Goal: Information Seeking & Learning: Understand process/instructions

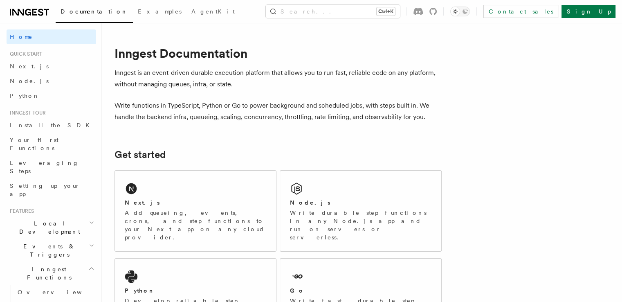
click at [46, 78] on link "Node.js" at bounding box center [52, 81] width 90 height 15
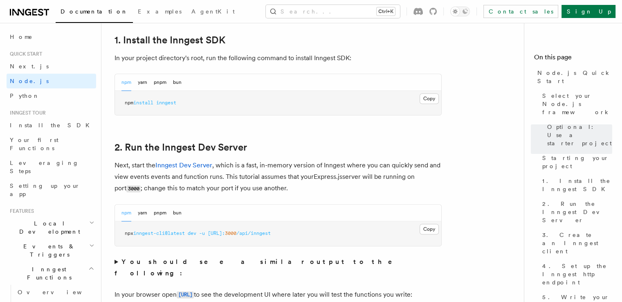
scroll to position [543, 0]
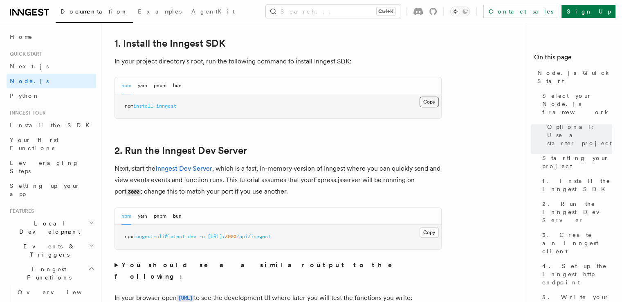
click at [432, 97] on button "Copy Copied" at bounding box center [429, 102] width 19 height 11
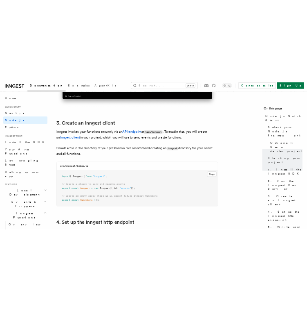
scroll to position [1013, 0]
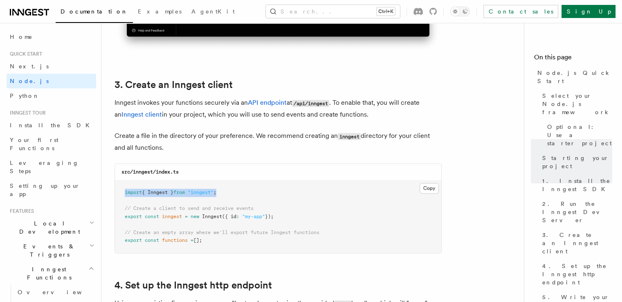
drag, startPoint x: 226, startPoint y: 176, endPoint x: 115, endPoint y: 174, distance: 111.3
click at [115, 180] on pre "import { Inngest } from "inngest" ; // Create a client to send and receive even…" at bounding box center [278, 216] width 327 height 72
copy span "import { Inngest } from "inngest" ;"
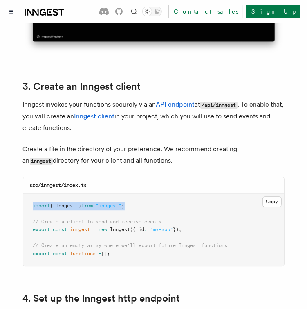
drag, startPoint x: 188, startPoint y: 203, endPoint x: 23, endPoint y: 205, distance: 165.3
click at [23, 205] on div "src/inngest/index.ts Copy Copied import { Inngest } from "inngest" ; // Create …" at bounding box center [154, 221] width 262 height 90
copy span "export const inngest = new Inngest ({ id : "my-app" });"
click at [192, 204] on pre "import { Inngest } from "inngest" ; // Create a client to send and receive even…" at bounding box center [153, 230] width 261 height 72
drag, startPoint x: 188, startPoint y: 204, endPoint x: 15, endPoint y: 196, distance: 173.7
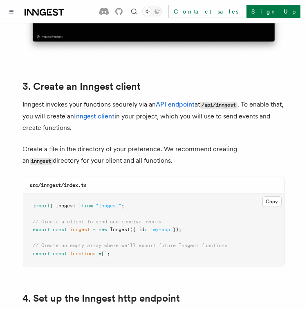
copy code "// Create a client to send and receive events export const inngest = new Innges…"
click at [110, 250] on span "[];" at bounding box center [106, 253] width 9 height 6
drag, startPoint x: 115, startPoint y: 228, endPoint x: 20, endPoint y: 219, distance: 95.3
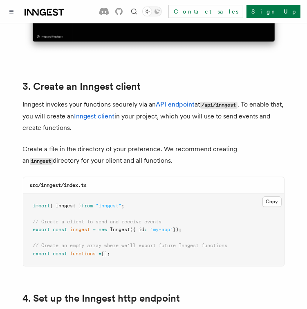
copy code "// Create an empty array where we'll export future Inngest functions export con…"
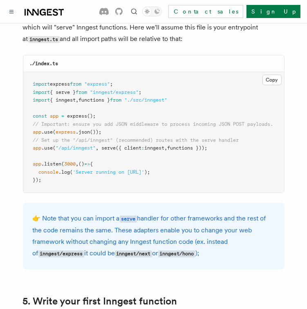
scroll to position [1313, 0]
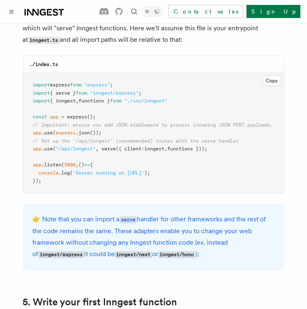
drag, startPoint x: 219, startPoint y: 121, endPoint x: 7, endPoint y: 122, distance: 212.0
copy span "app .use ( "/api/inngest" , serve ({ client : inngest , functions }));"
click at [102, 130] on span "());" at bounding box center [95, 133] width 11 height 6
drag, startPoint x: 151, startPoint y: 65, endPoint x: 24, endPoint y: 66, distance: 127.3
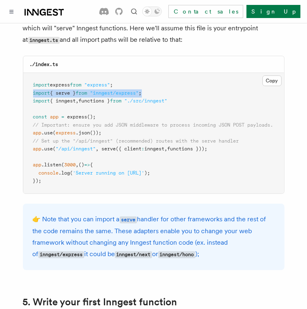
click at [24, 73] on pre "import express from "express" ; import { serve } from "inngest/express" ; impor…" at bounding box center [153, 133] width 261 height 120
copy span "import { serve } from "inngest/express" ;"
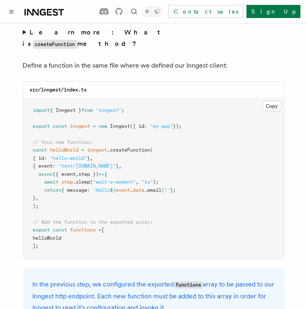
scroll to position [1667, 0]
